Goal: Transaction & Acquisition: Purchase product/service

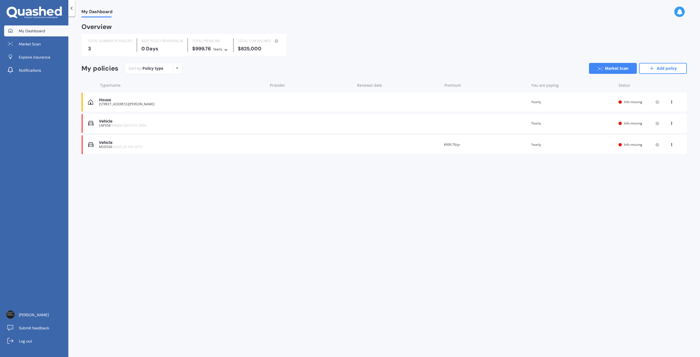
click at [138, 140] on div "Vehicle" at bounding box center [182, 142] width 166 height 5
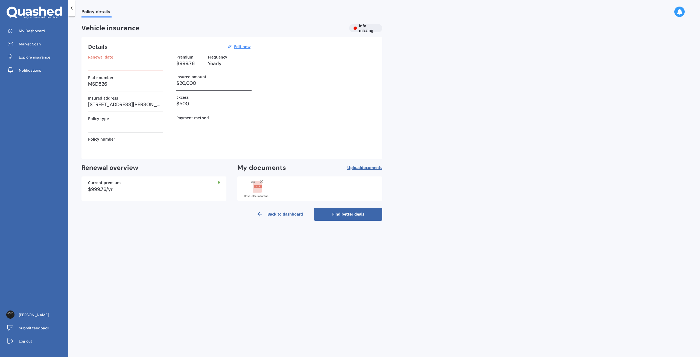
click at [119, 65] on h3 at bounding box center [125, 63] width 75 height 8
click at [104, 66] on h3 at bounding box center [125, 63] width 75 height 8
click at [95, 72] on div "Renewal date Plate number MSD526 Insured address [STREET_ADDRESS][PERSON_NAME] …" at bounding box center [125, 104] width 75 height 98
click at [242, 47] on u "Edit now" at bounding box center [242, 46] width 16 height 5
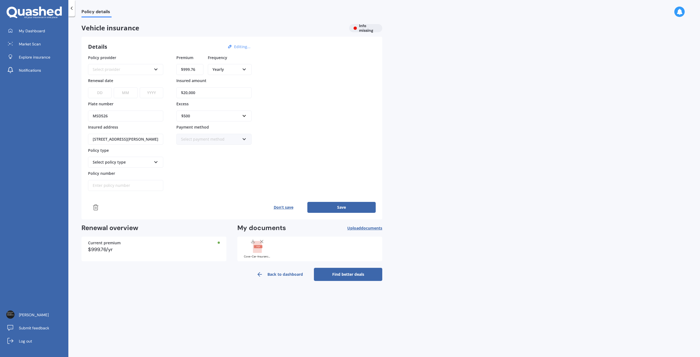
click at [130, 69] on div "Select provider" at bounding box center [122, 69] width 59 height 6
click at [139, 105] on div "Cove" at bounding box center [126, 106] width 74 height 10
click at [105, 93] on select "DD 01 02 03 04 05 06 07 08 09 10 11 12 13 14 15 16 17 18 19 20 21 22 23 24 25 2…" at bounding box center [100, 92] width 24 height 11
select select "01"
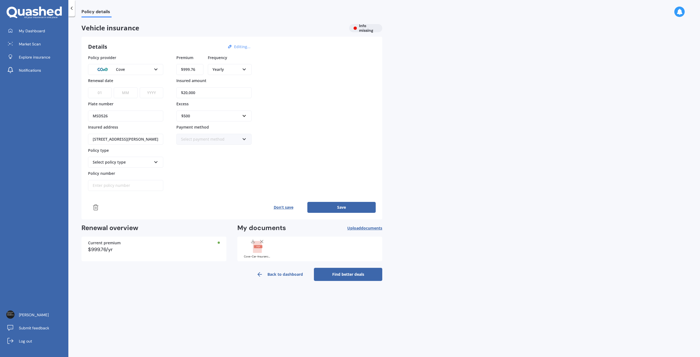
click at [88, 87] on select "DD 01 02 03 04 05 06 07 08 09 10 11 12 13 14 15 16 17 18 19 20 21 22 23 24 25 2…" at bounding box center [100, 92] width 24 height 11
click at [127, 95] on select "MM 01 02 03 04 05 06 07 08 09 10 11 12" at bounding box center [126, 92] width 24 height 11
select select "10"
click at [114, 87] on select "MM 01 02 03 04 05 06 07 08 09 10 11 12" at bounding box center [126, 92] width 24 height 11
click at [154, 92] on select "YYYY 2027 2026 2025 2024 2023 2022 2021 2020 2019 2018 2017 2016 2015 2014 2013…" at bounding box center [152, 92] width 24 height 11
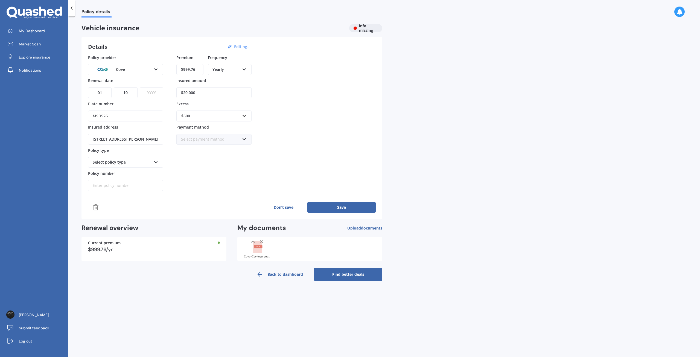
select select "2025"
click at [140, 87] on select "YYYY 2027 2026 2025 2024 2023 2022 2021 2020 2019 2018 2017 2016 2015 2014 2013…" at bounding box center [152, 92] width 24 height 11
click at [145, 157] on div "Select policy type Comprehensive" at bounding box center [125, 162] width 75 height 11
click at [142, 169] on div "Comprehensive" at bounding box center [126, 173] width 74 height 10
click at [147, 185] on input "Policy number" at bounding box center [125, 185] width 75 height 11
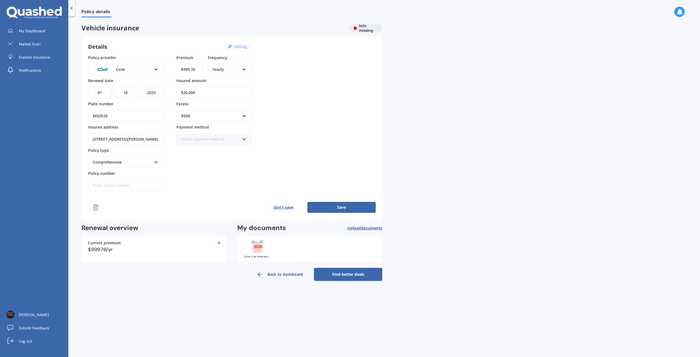
click at [363, 208] on button "Save" at bounding box center [341, 207] width 68 height 11
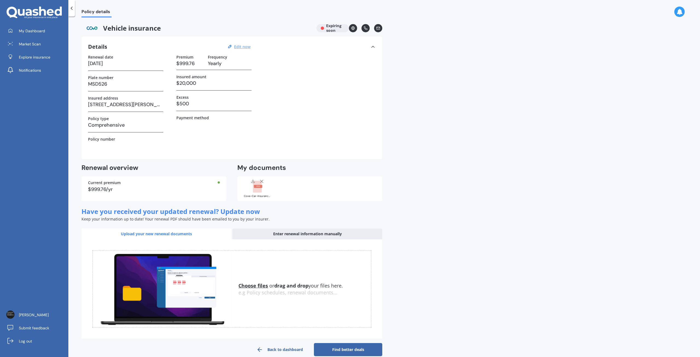
scroll to position [8, 0]
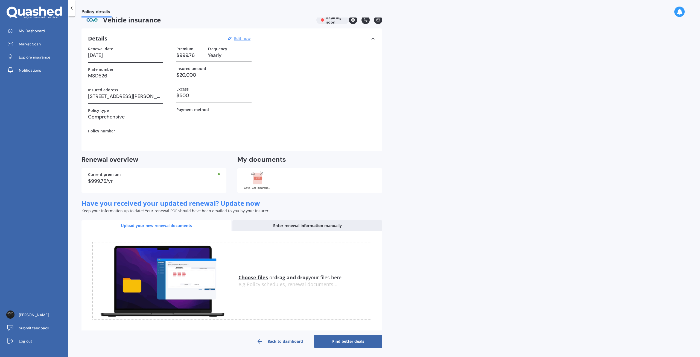
click at [333, 342] on link "Find better deals" at bounding box center [348, 341] width 68 height 13
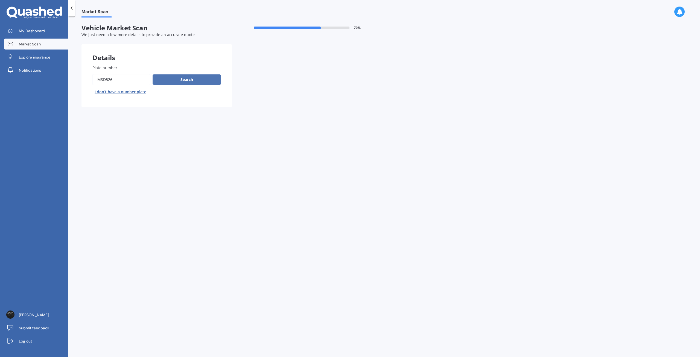
click at [192, 81] on button "Search" at bounding box center [187, 79] width 68 height 10
select select "LEXUS"
select select "03"
select select "11"
select select "1954"
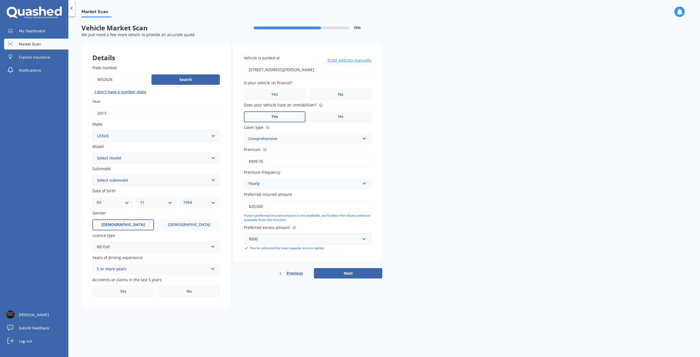
click at [180, 160] on select "Select model AS 460 CT 200 ES 300 ES 350 GS 250 GS 300 GS 350 GS 430 GS 450 GS …" at bounding box center [155, 158] width 127 height 11
select select "GS 450"
click at [92, 153] on select "Select model AS 460 CT 200 ES 300 ES 350 GS 250 GS 300 GS 350 GS 430 GS 450 GS …" at bounding box center [155, 158] width 127 height 11
click at [150, 183] on select "Select submodel h h F Sport H Hybrid h Limited" at bounding box center [155, 180] width 127 height 11
select select "H LIMITED"
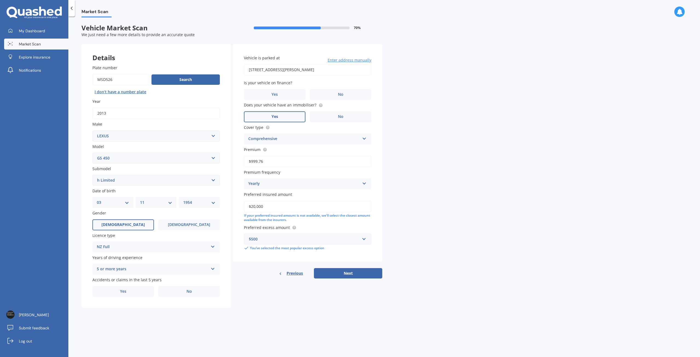
click at [92, 175] on select "Select submodel h h F Sport H Hybrid h Limited" at bounding box center [155, 180] width 127 height 11
click at [117, 207] on div "DD 01 02 03 04 05 06 07 08 09 10 11 12 13 14 15 16 17 18 19 20 21 22 23 24 25 2…" at bounding box center [112, 202] width 41 height 11
click at [119, 204] on select "DD 01 02 03 04 05 06 07 08 09 10 11 12 13 14 15 16 17 18 19 20 21 22 23 24 25 2…" at bounding box center [113, 202] width 32 height 6
select select "23"
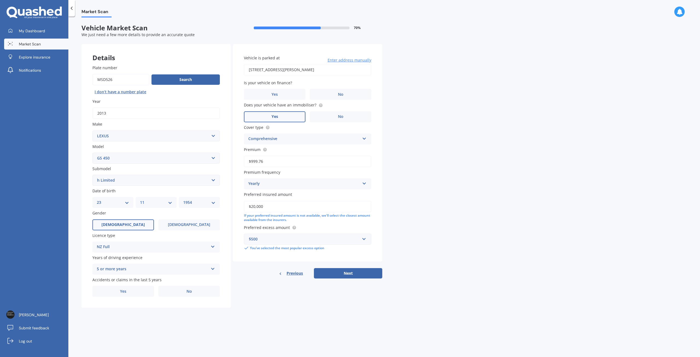
click at [97, 200] on select "DD 01 02 03 04 05 06 07 08 09 10 11 12 13 14 15 16 17 18 19 20 21 22 23 24 25 2…" at bounding box center [113, 202] width 32 height 6
click at [165, 201] on select "MM 01 02 03 04 05 06 07 08 09 10 11 12" at bounding box center [156, 202] width 32 height 6
select select "09"
click at [140, 200] on select "MM 01 02 03 04 05 06 07 08 09 10 11 12" at bounding box center [156, 202] width 32 height 6
click at [201, 203] on select "YYYY 2025 2024 2023 2022 2021 2020 2019 2018 2017 2016 2015 2014 2013 2012 2011…" at bounding box center [199, 202] width 32 height 6
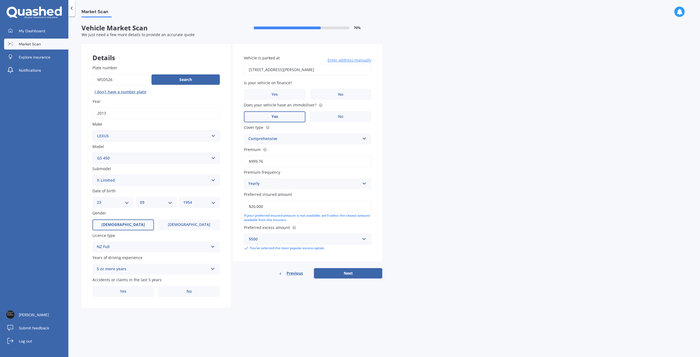
select select "1985"
click at [183, 200] on select "YYYY 2025 2024 2023 2022 2021 2020 2019 2018 2017 2016 2015 2014 2013 2012 2011…" at bounding box center [199, 202] width 32 height 6
drag, startPoint x: 194, startPoint y: 296, endPoint x: 202, endPoint y: 293, distance: 8.7
click at [194, 296] on label "No" at bounding box center [189, 291] width 62 height 11
click at [0, 0] on input "No" at bounding box center [0, 0] width 0 height 0
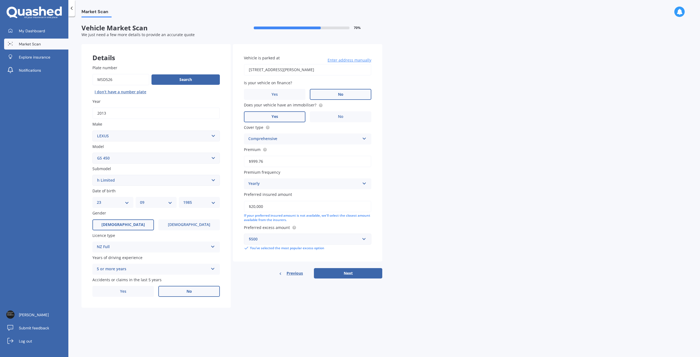
click at [346, 96] on label "No" at bounding box center [341, 94] width 62 height 11
click at [0, 0] on input "No" at bounding box center [0, 0] width 0 height 0
click at [317, 244] on input "text" at bounding box center [305, 239] width 122 height 10
click at [462, 243] on div "Market Scan Vehicle Market Scan 70 % We just need a few more details to provide…" at bounding box center [384, 187] width 632 height 340
drag, startPoint x: 196, startPoint y: 211, endPoint x: 154, endPoint y: 211, distance: 42.1
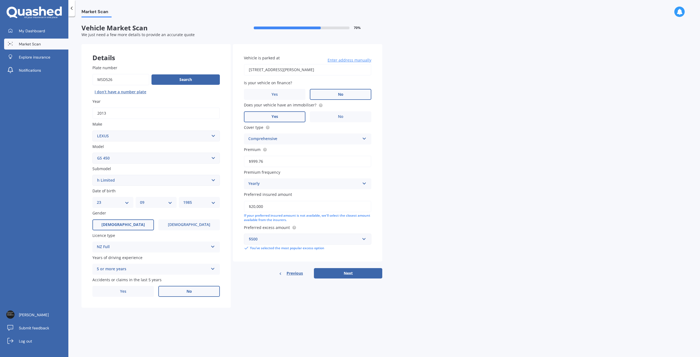
click at [154, 211] on div "Details Plate number Search I don’t have a number plate Year [DATE] Make Select…" at bounding box center [231, 176] width 301 height 264
type input "$18,500"
click at [363, 277] on button "Next" at bounding box center [348, 273] width 68 height 10
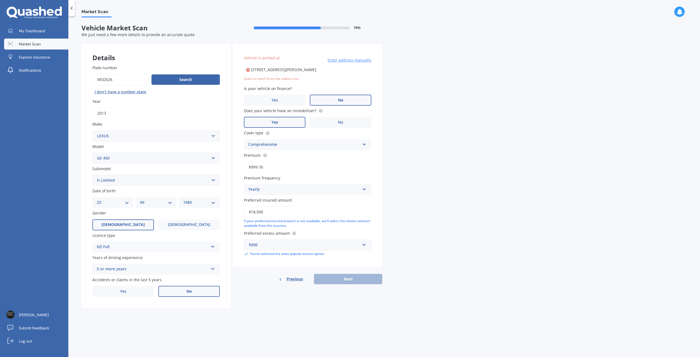
type input "[STREET_ADDRESS][PERSON_NAME]"
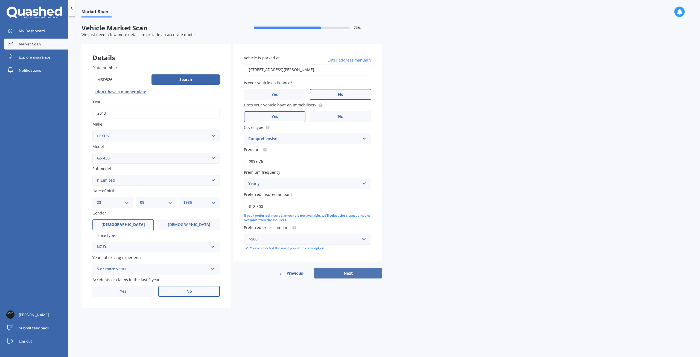
click at [368, 278] on button "Next" at bounding box center [348, 273] width 68 height 10
select select "23"
select select "09"
select select "1985"
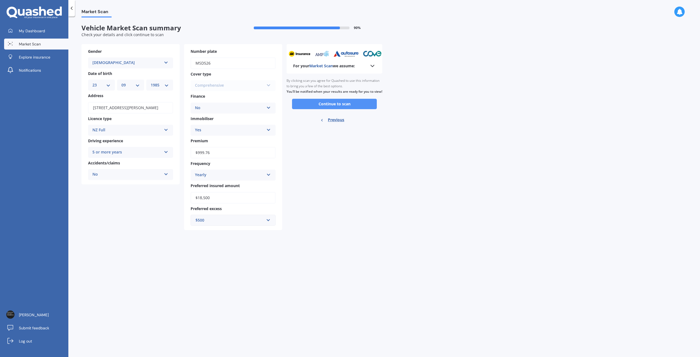
click at [352, 107] on button "Continue to scan" at bounding box center [334, 104] width 85 height 10
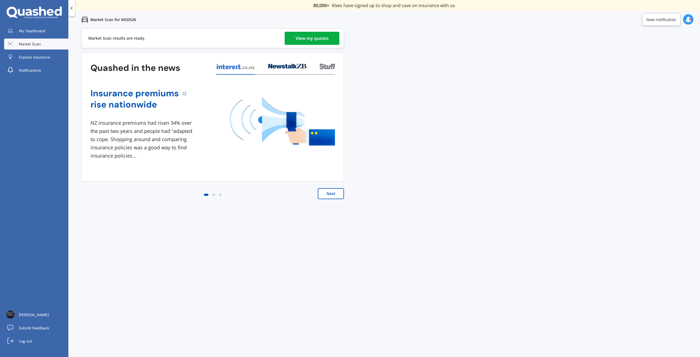
click at [322, 37] on div "View my quotes" at bounding box center [312, 38] width 33 height 13
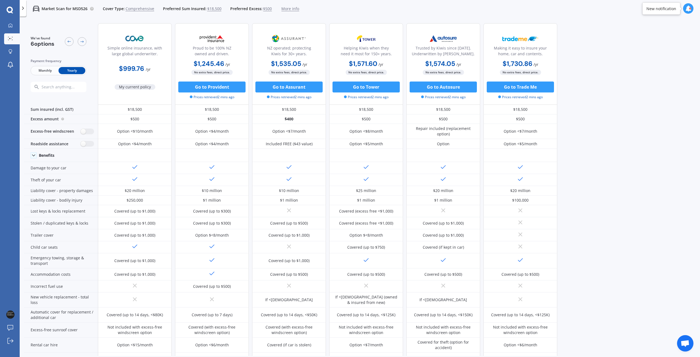
drag, startPoint x: 634, startPoint y: 191, endPoint x: 635, endPoint y: 137, distance: 54.4
click at [216, 82] on button "Go to Provident" at bounding box center [211, 86] width 67 height 11
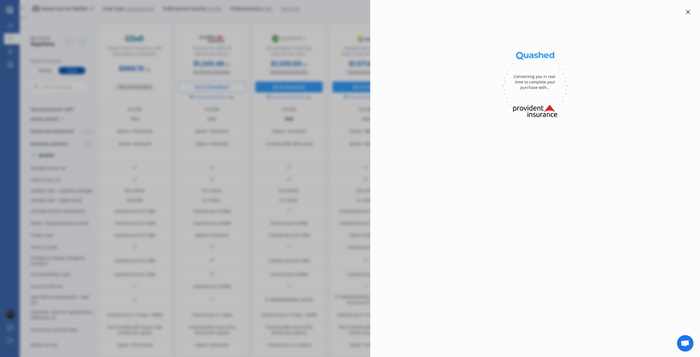
select select "full"
select select "[STREET_ADDRESS][PERSON_NAME]"
select select "LEXUS"
select select "GS 450"
select select "NO"
